Goal: Task Accomplishment & Management: Manage account settings

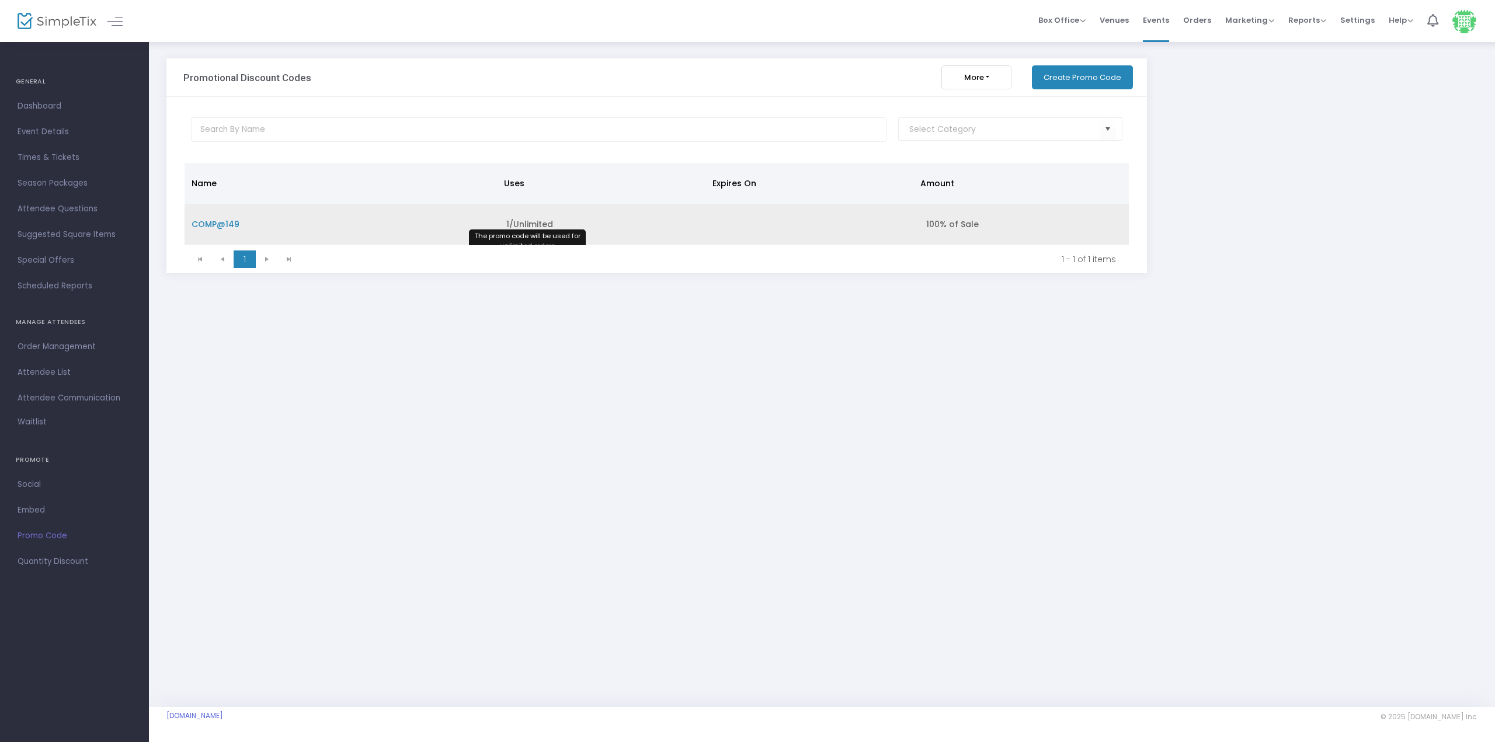
click at [522, 223] on span "1/Unlimited" at bounding box center [529, 224] width 47 height 12
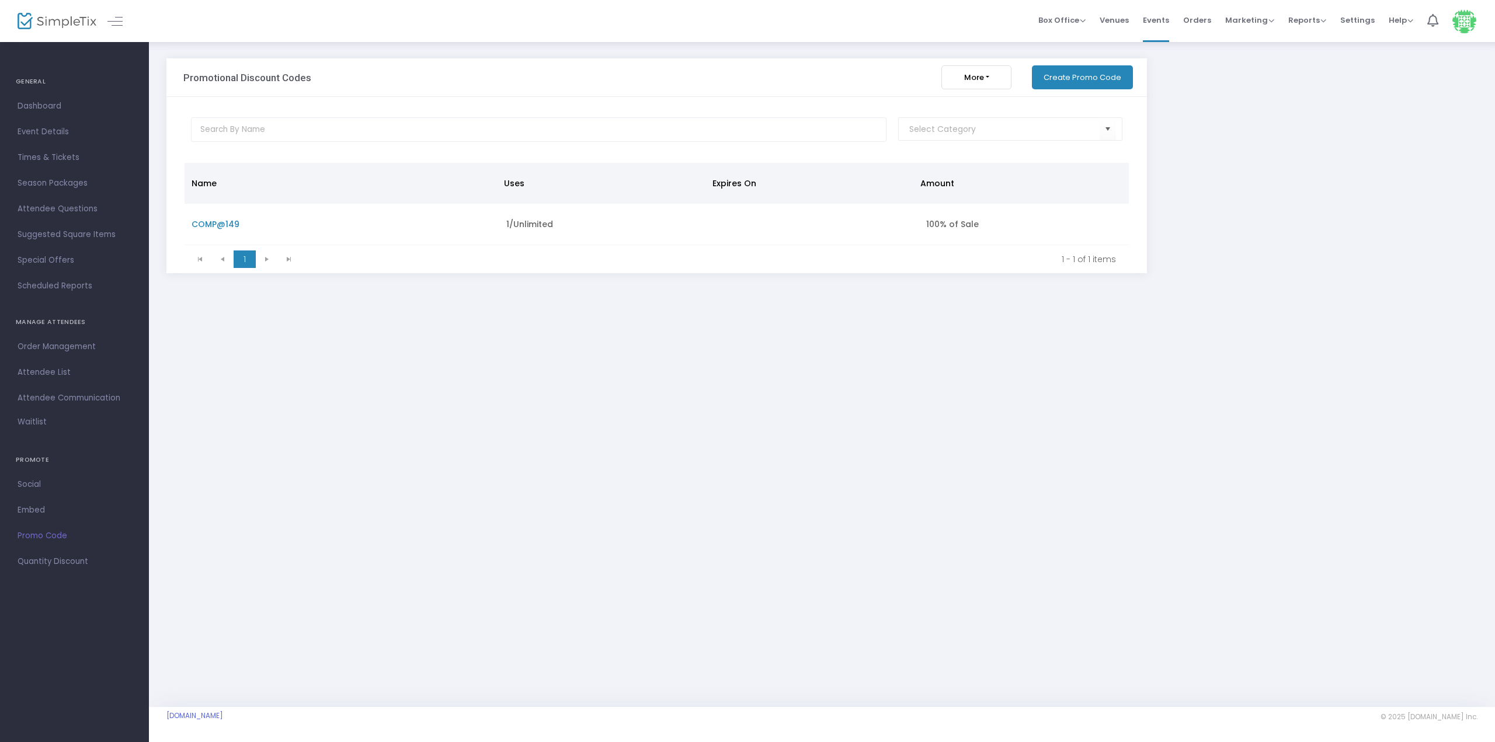
click at [1337, 205] on div "Promotional Discount Codes More Export List Import List Import from Groupon Gen…" at bounding box center [822, 174] width 1323 height 232
